Goal: Task Accomplishment & Management: Use online tool/utility

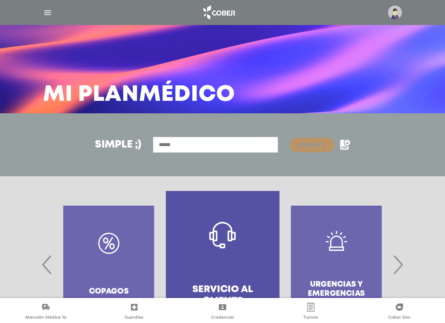
scroll to position [247, 0]
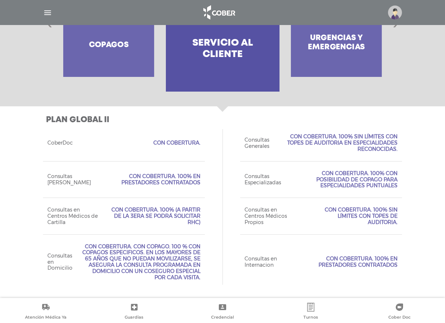
click at [390, 251] on div "Consultas en Internacion Con Cobertura. 100% en prestadores contratados" at bounding box center [321, 261] width 162 height 55
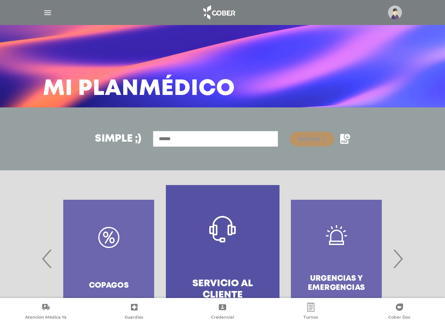
scroll to position [0, 0]
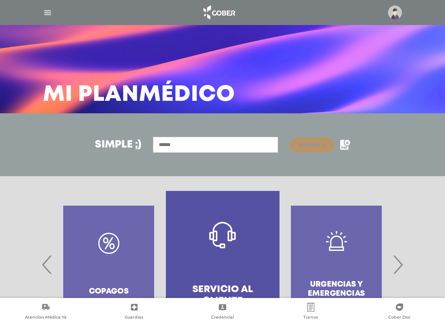
click at [181, 145] on input "text" at bounding box center [215, 145] width 125 height 16
type input "**********"
click at [315, 143] on span "Buscar" at bounding box center [309, 145] width 21 height 5
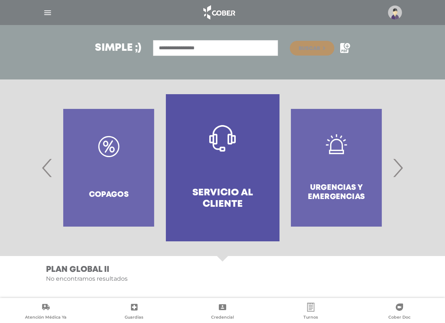
click at [230, 194] on h4 "Servicio al Cliente" at bounding box center [222, 198] width 87 height 23
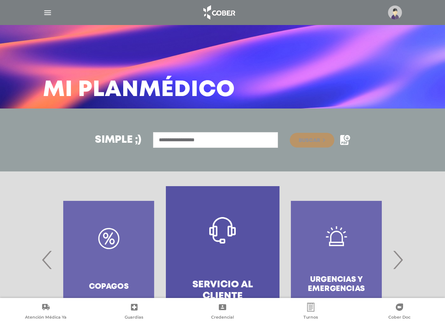
scroll to position [4, 0]
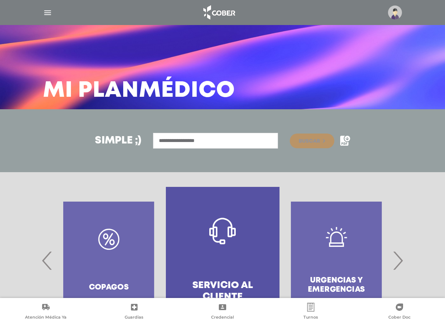
click at [348, 138] on icon at bounding box center [348, 139] width 6 height 6
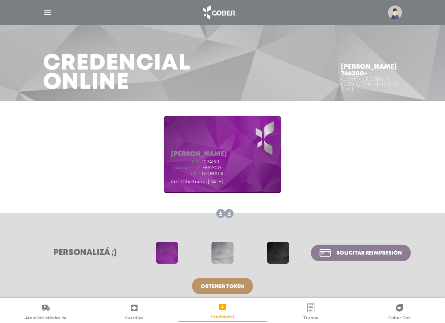
scroll to position [19, 0]
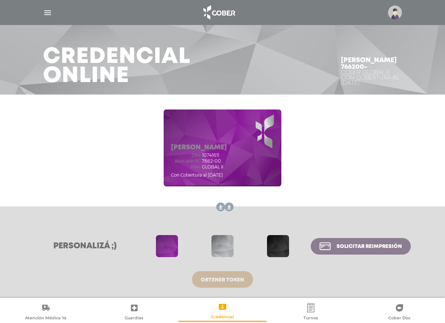
click at [228, 278] on span "Obtener token" at bounding box center [222, 279] width 43 height 5
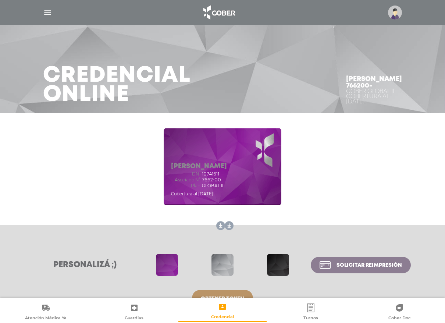
scroll to position [19, 0]
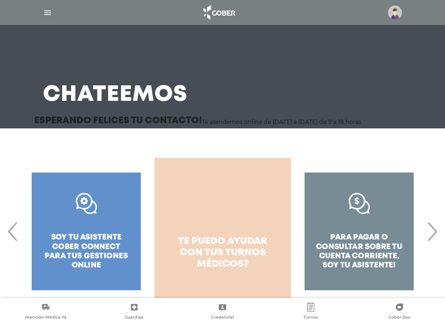
click at [226, 249] on span "turnos médicos?" at bounding box center [231, 258] width 69 height 20
